Goal: Transaction & Acquisition: Purchase product/service

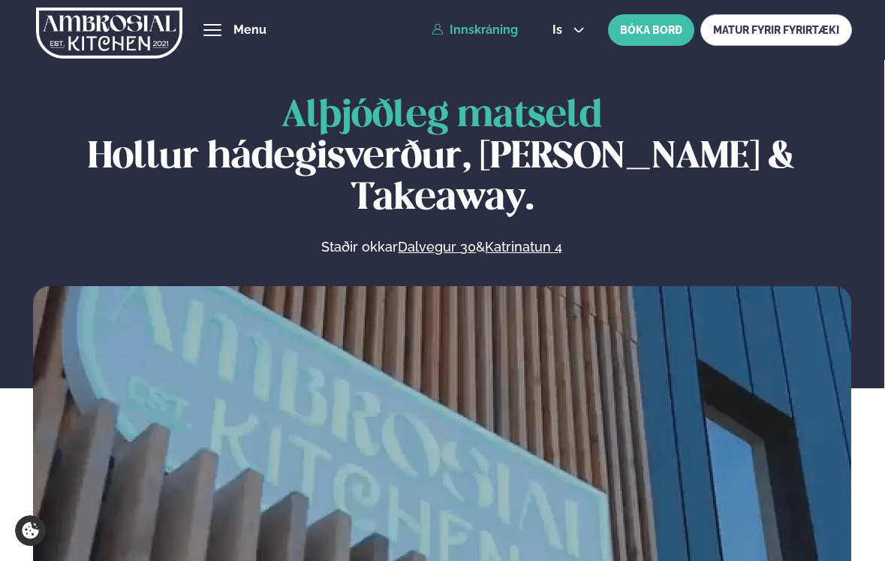
click at [488, 31] on link "Innskráning" at bounding box center [475, 30] width 86 height 14
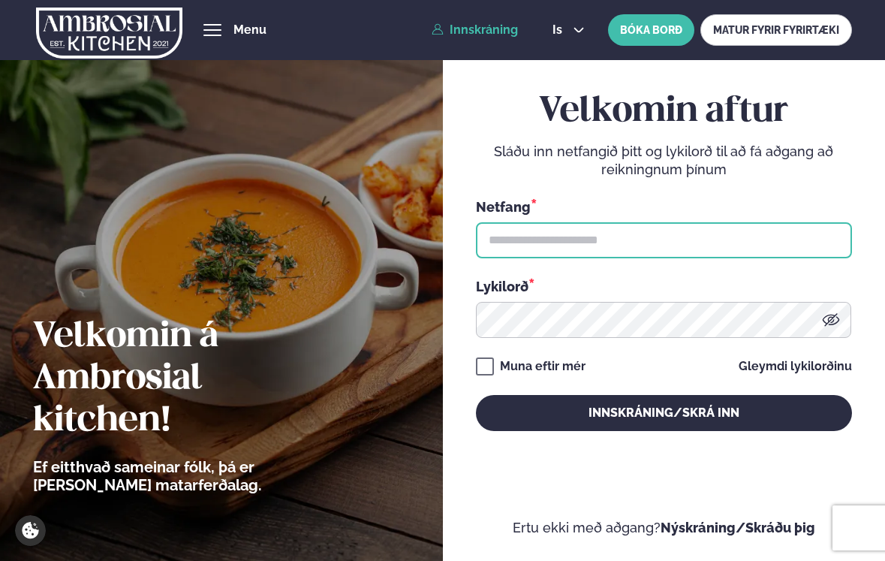
click at [522, 249] on input "text" at bounding box center [664, 240] width 376 height 36
paste input "**********"
type input "**********"
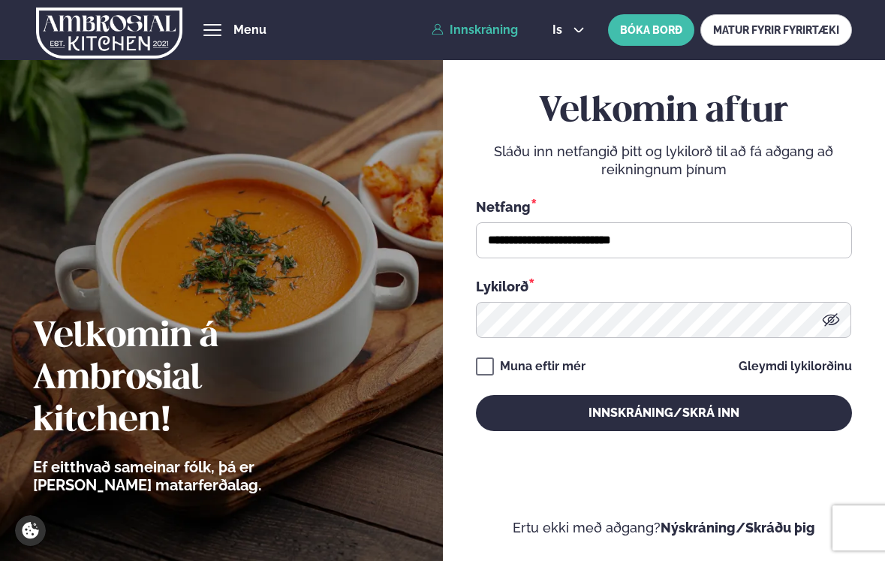
click at [556, 284] on div "Lykilorð *" at bounding box center [664, 286] width 376 height 20
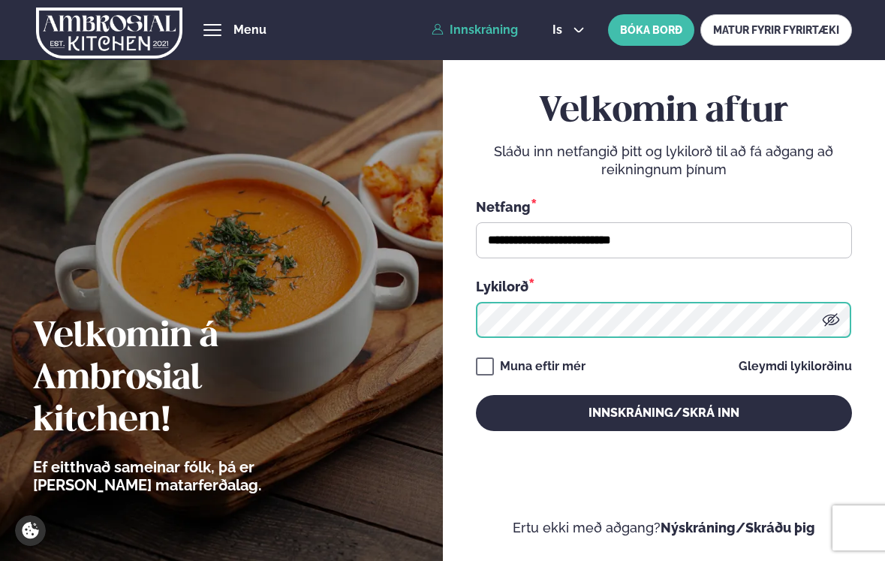
click at [476, 395] on button "Innskráning/Skrá inn" at bounding box center [664, 413] width 376 height 36
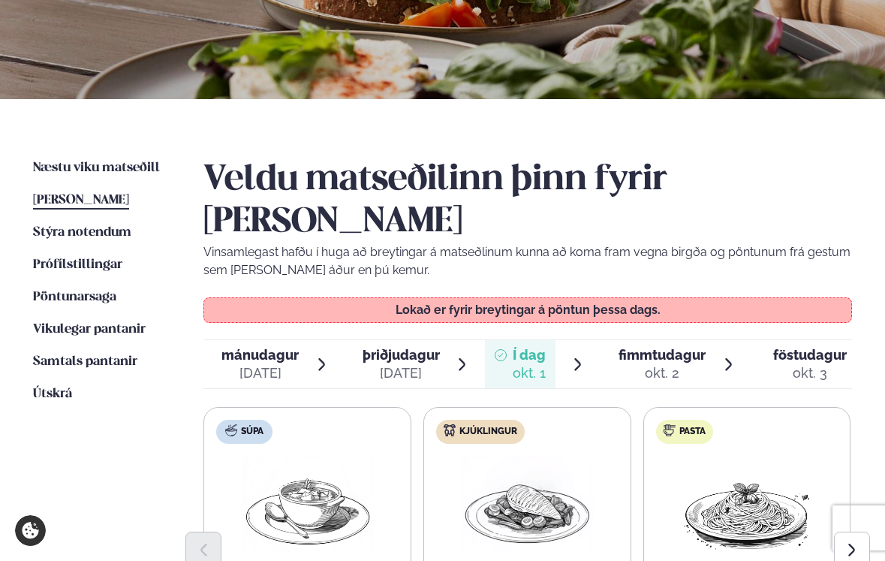
scroll to position [277, 0]
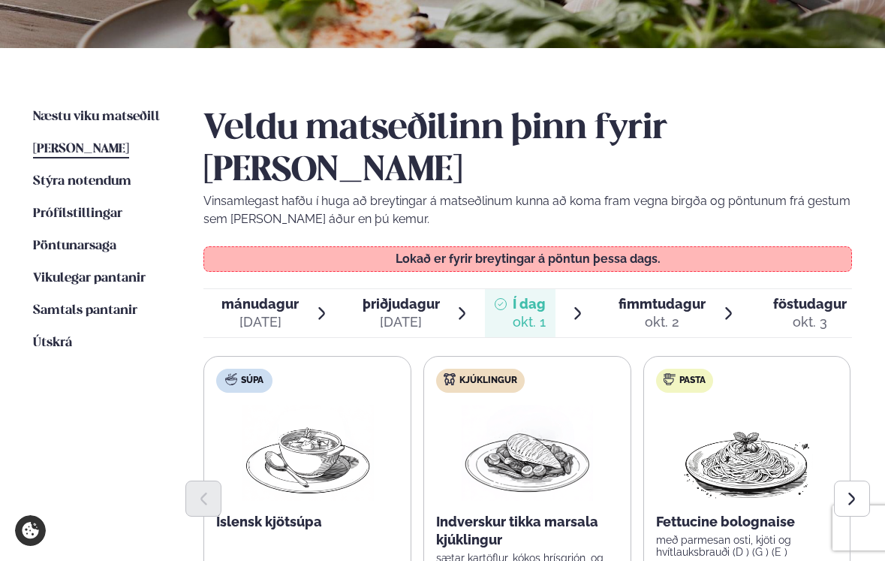
click at [655, 295] on div "fimmtudagur fim." at bounding box center [662, 304] width 87 height 18
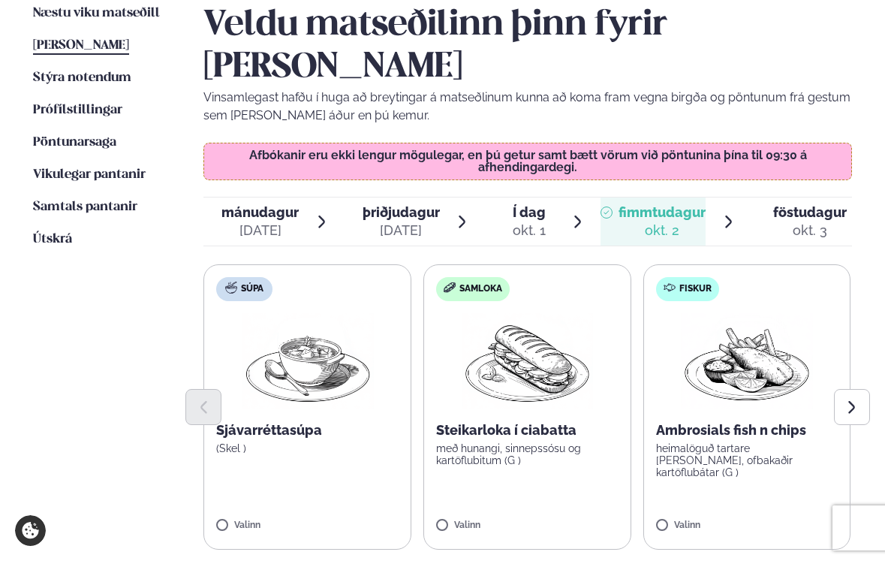
scroll to position [383, 0]
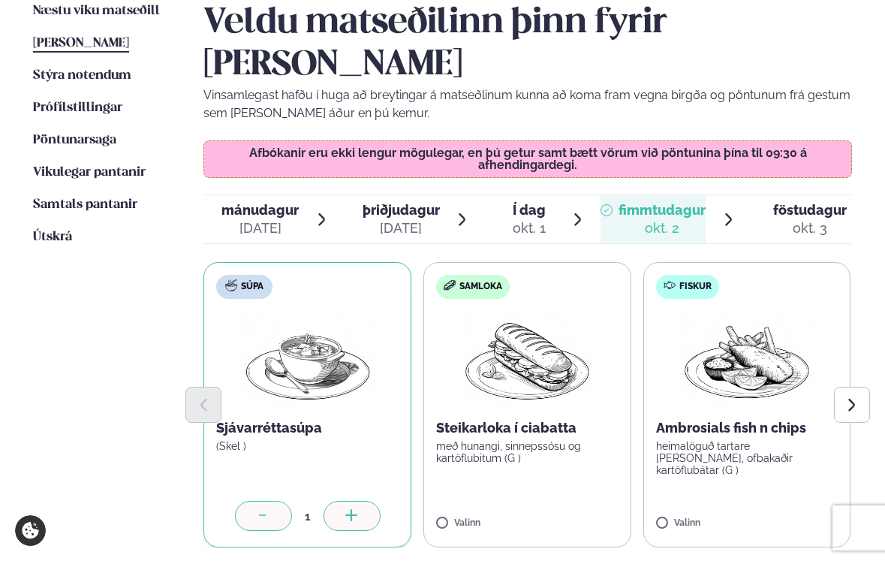
click at [342, 501] on div at bounding box center [352, 516] width 57 height 30
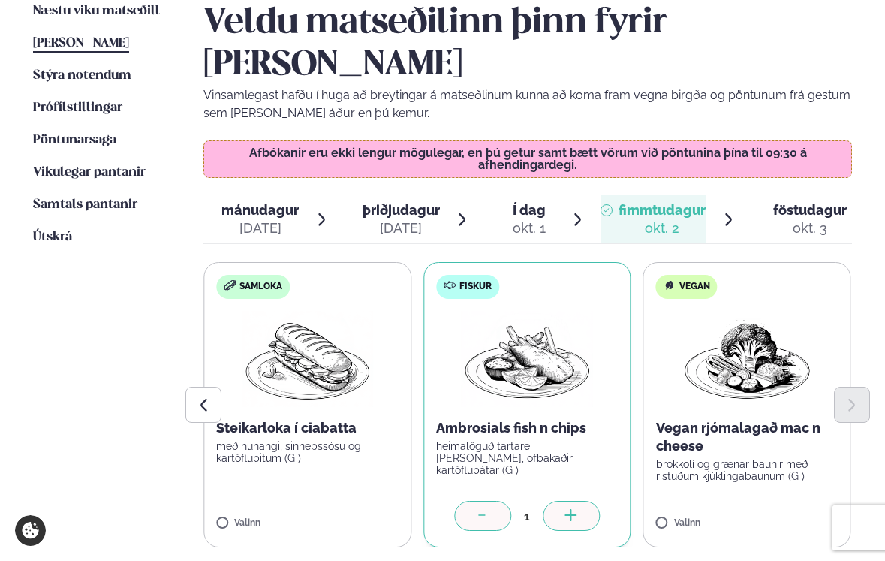
click at [571, 509] on icon at bounding box center [571, 515] width 2 height 12
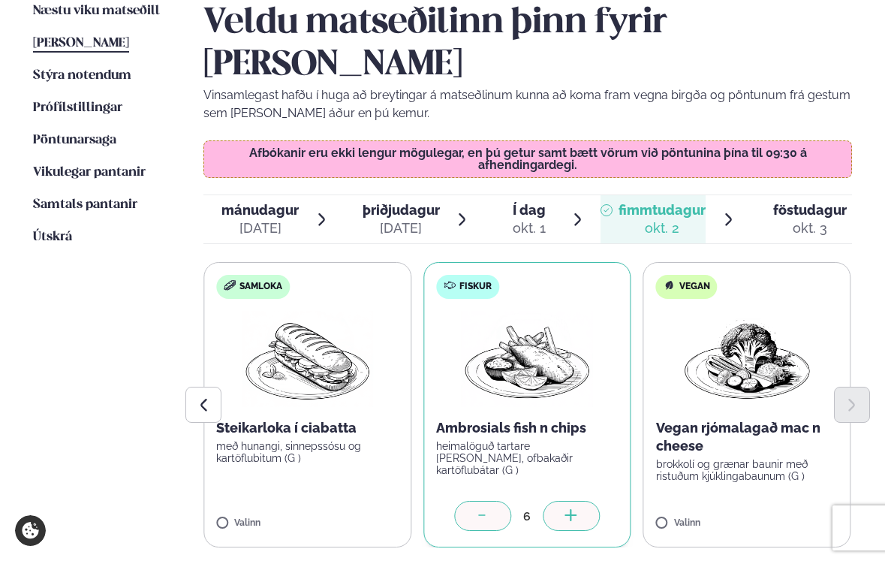
click at [571, 509] on icon at bounding box center [571, 515] width 2 height 12
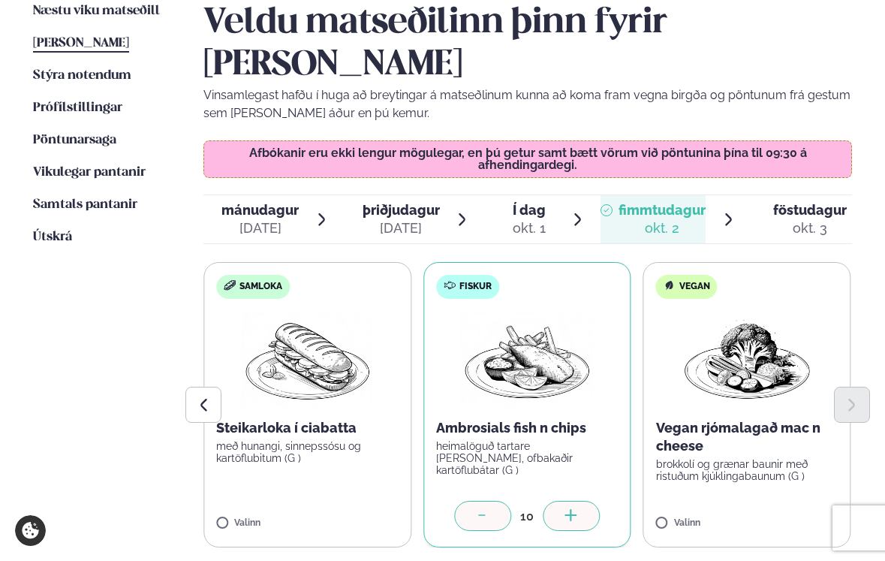
click at [571, 509] on icon at bounding box center [571, 515] width 2 height 12
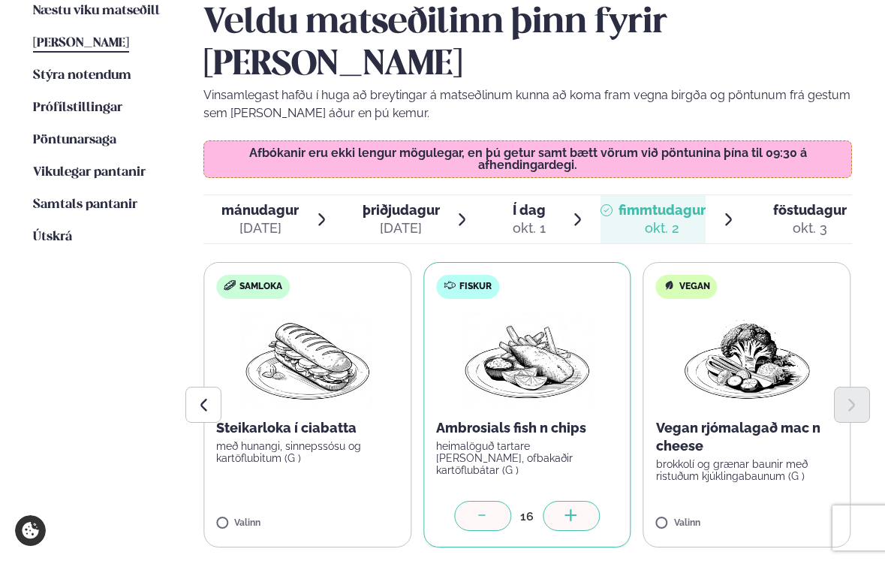
click at [571, 509] on icon at bounding box center [571, 515] width 2 height 12
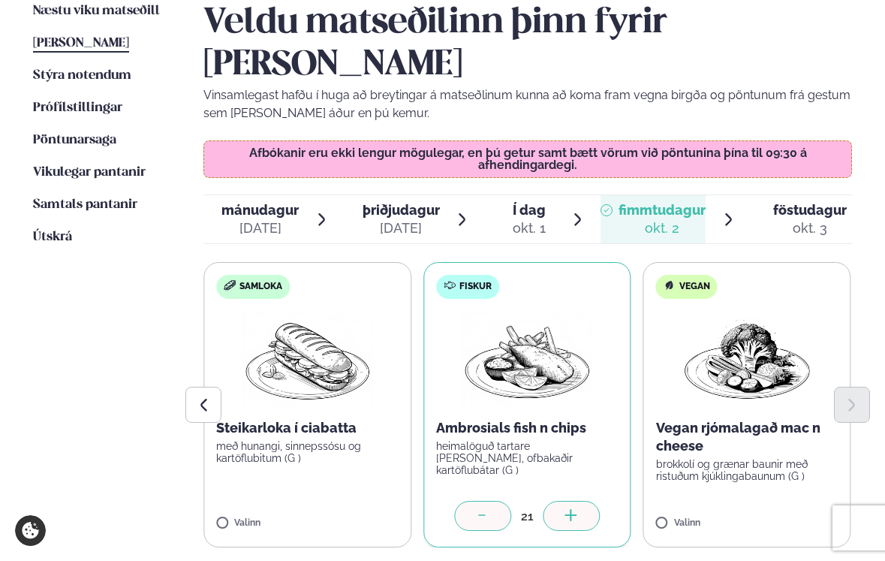
click at [571, 509] on icon at bounding box center [571, 515] width 2 height 12
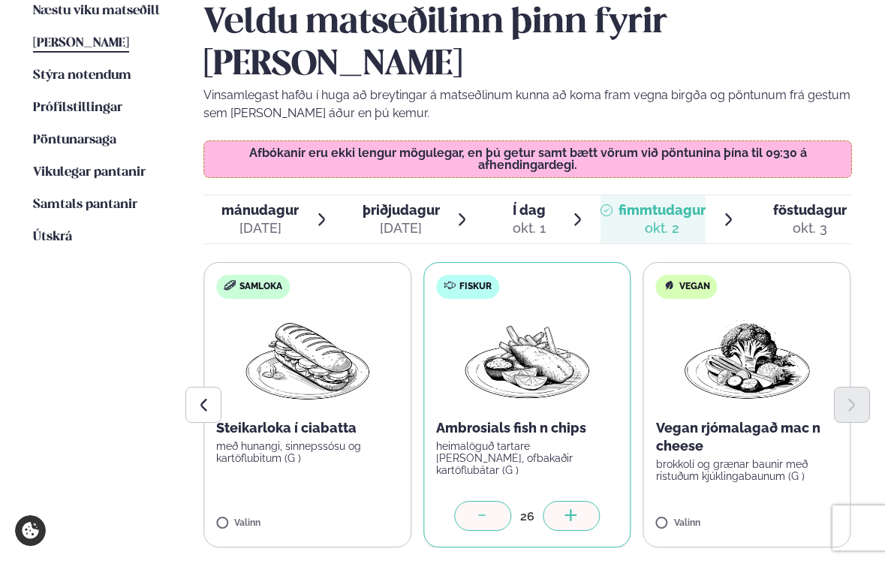
click at [571, 509] on icon at bounding box center [571, 515] width 2 height 12
click at [493, 501] on div at bounding box center [482, 516] width 57 height 30
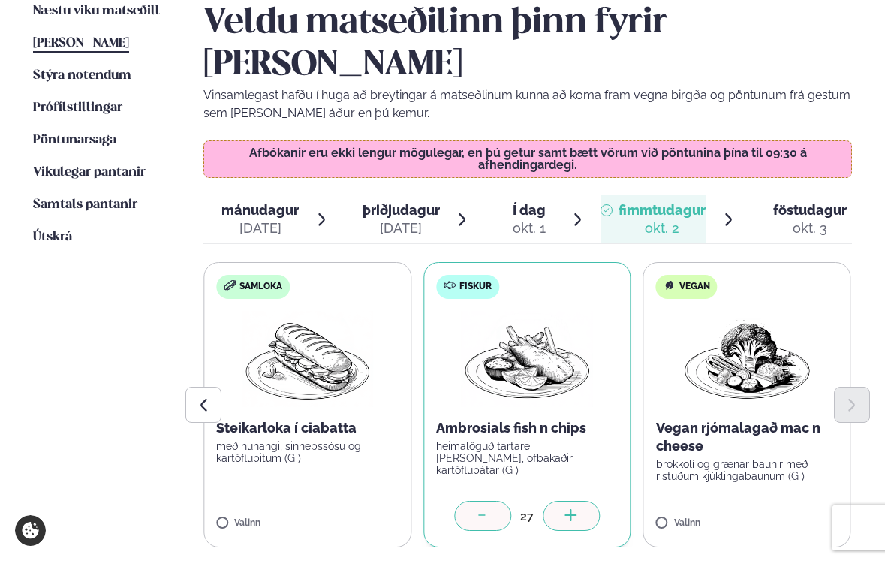
click at [493, 501] on div at bounding box center [482, 516] width 57 height 30
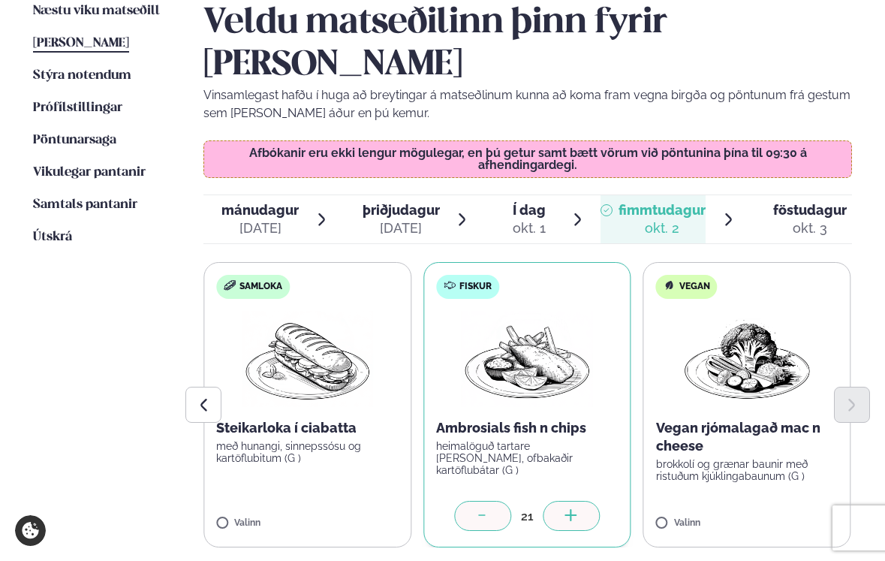
click at [493, 501] on div at bounding box center [482, 516] width 57 height 30
click at [191, 387] on button "Previous slide" at bounding box center [203, 405] width 36 height 36
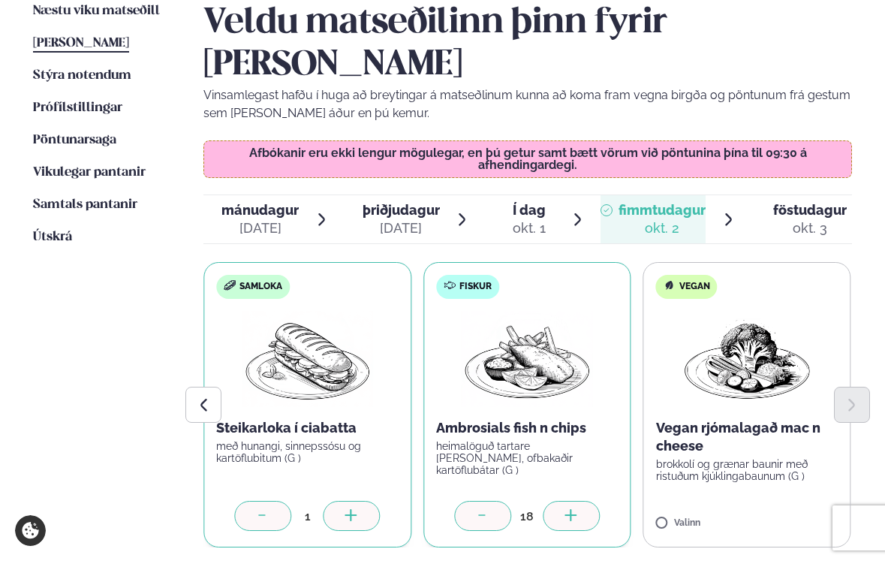
click at [345, 509] on icon at bounding box center [352, 516] width 15 height 15
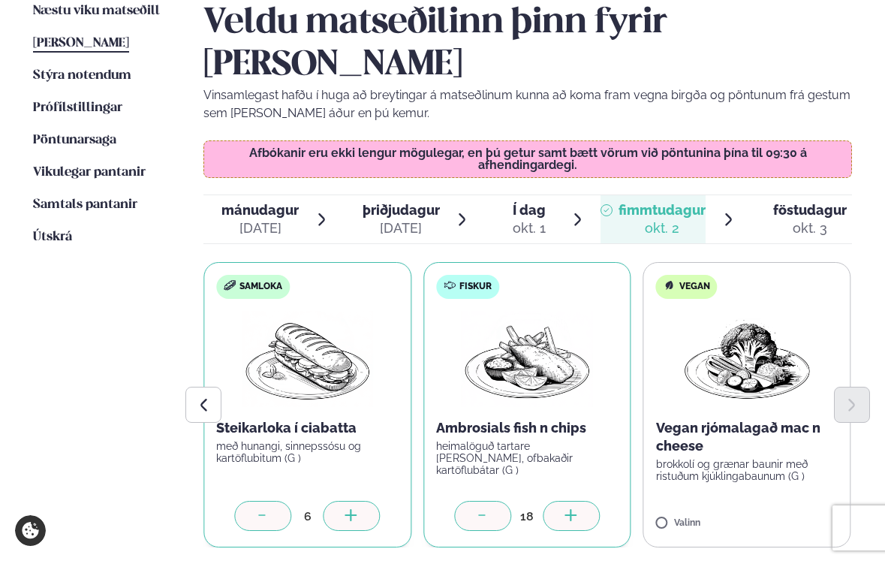
click at [345, 509] on icon at bounding box center [352, 516] width 15 height 15
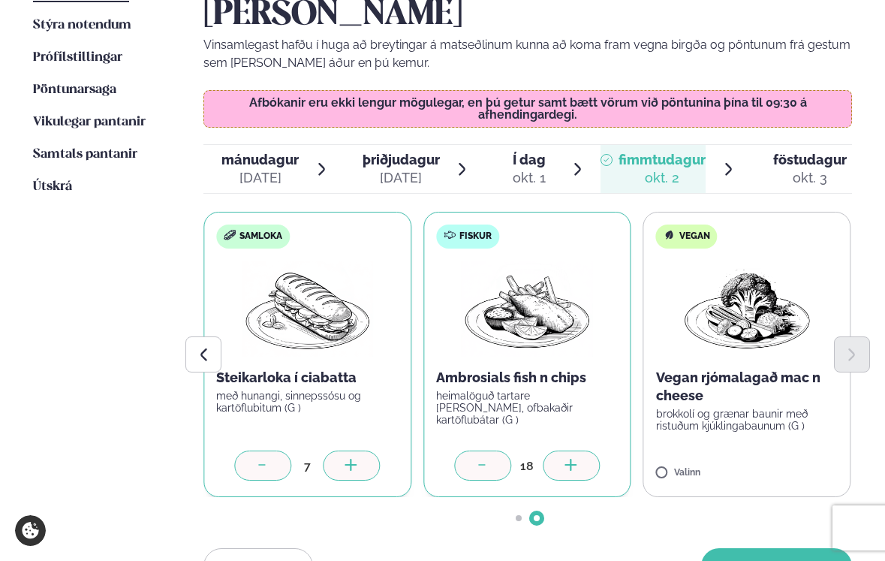
scroll to position [445, 0]
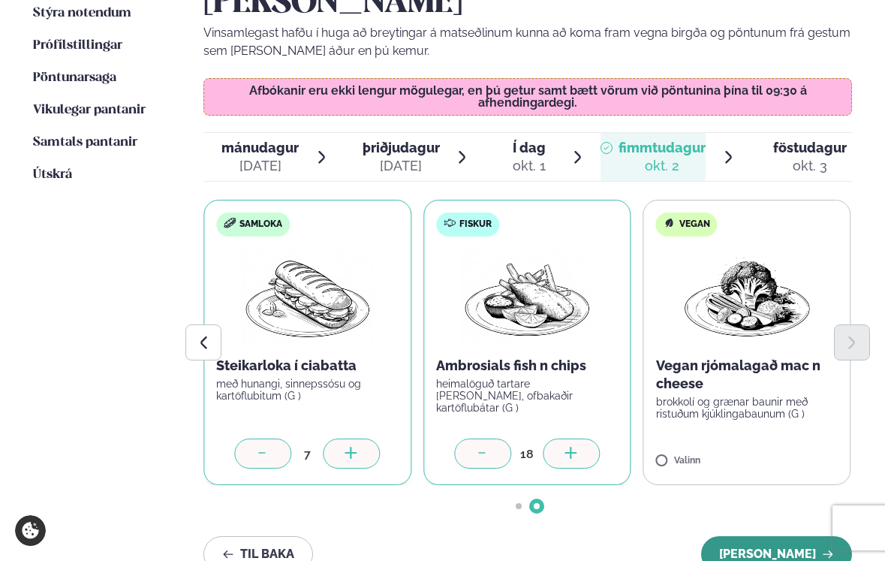
click at [753, 536] on button "[PERSON_NAME]" at bounding box center [776, 554] width 151 height 36
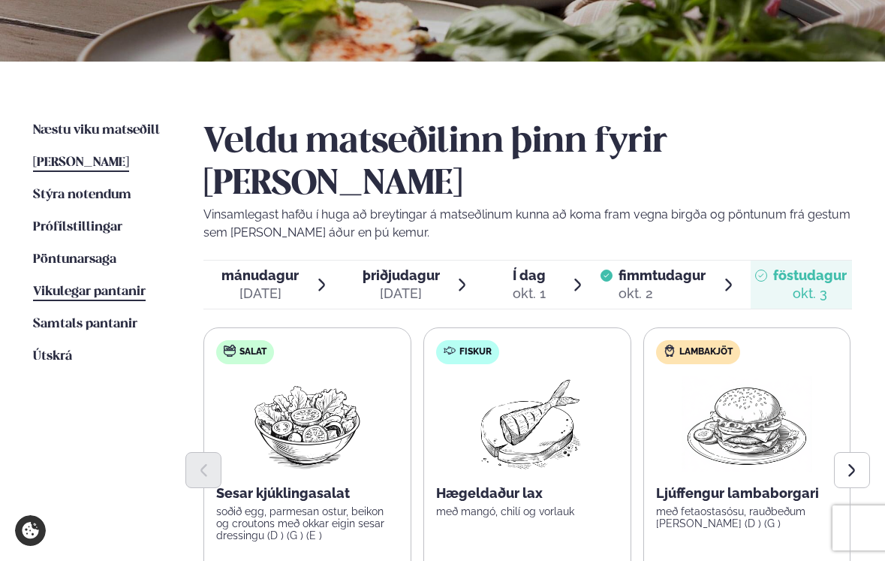
scroll to position [207, 0]
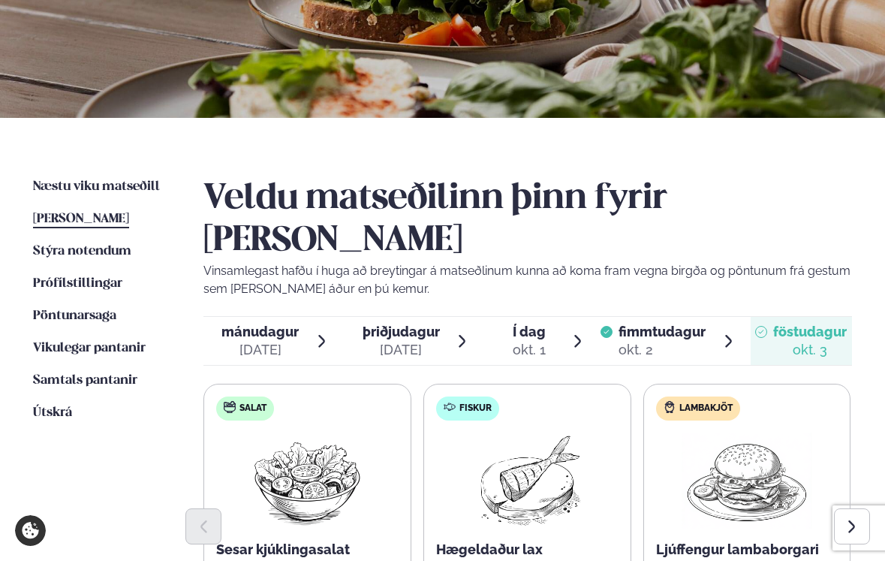
click at [67, 221] on span "[PERSON_NAME]" at bounding box center [81, 218] width 96 height 13
click at [115, 183] on span "Næstu viku matseðill" at bounding box center [96, 186] width 127 height 13
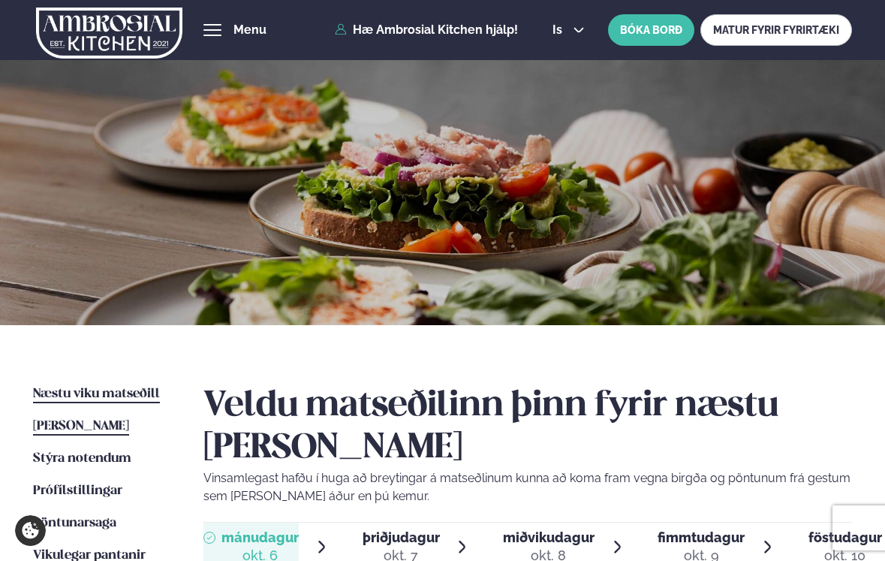
click at [115, 426] on span "[PERSON_NAME]" at bounding box center [81, 426] width 96 height 13
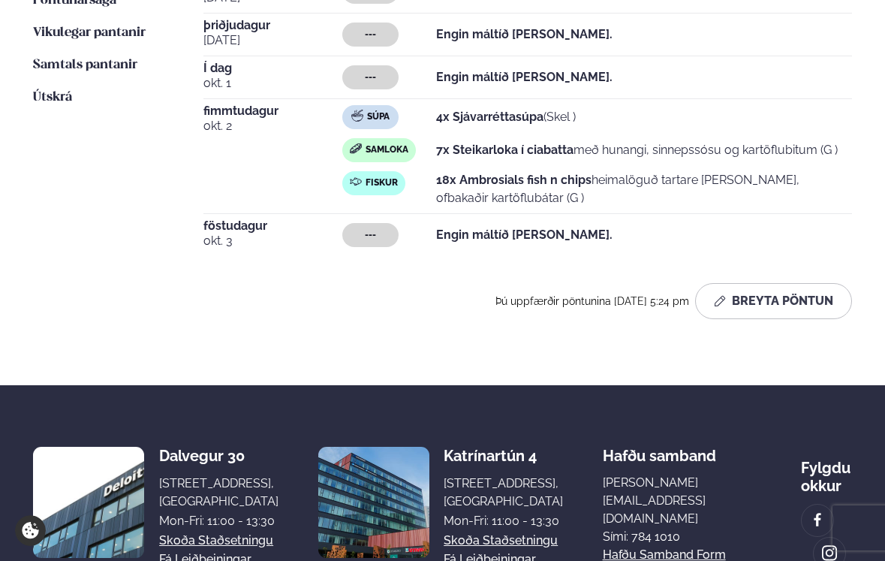
scroll to position [519, 0]
